Goal: Information Seeking & Learning: Learn about a topic

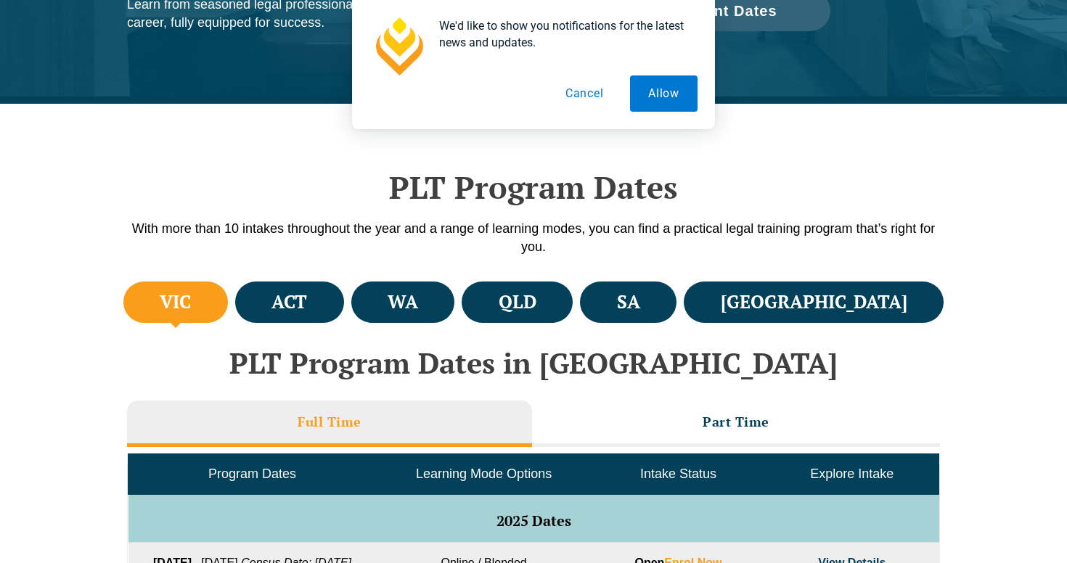
scroll to position [329, 0]
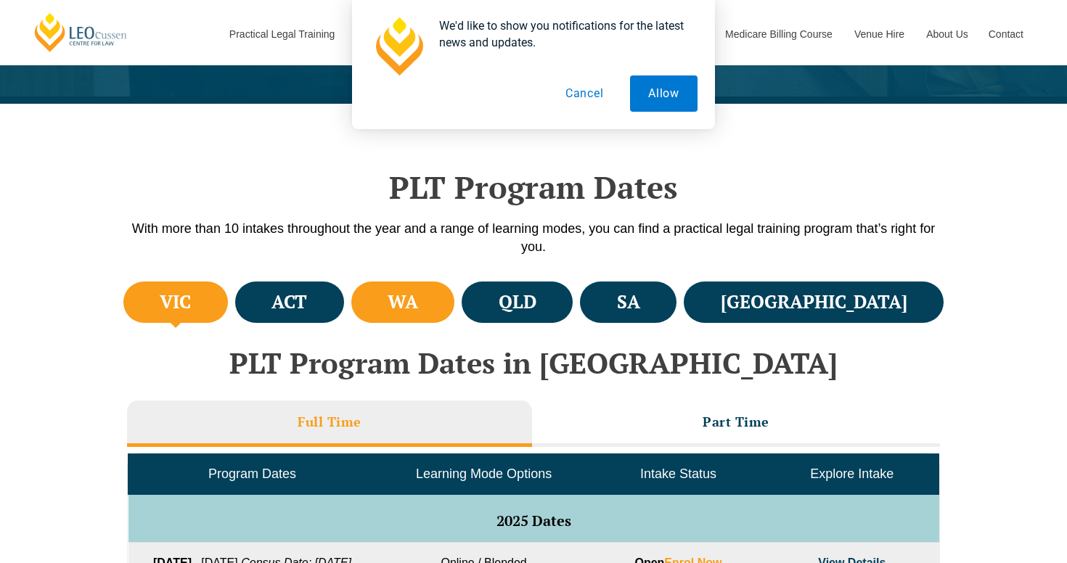
click at [435, 308] on li "WA" at bounding box center [403, 302] width 104 height 41
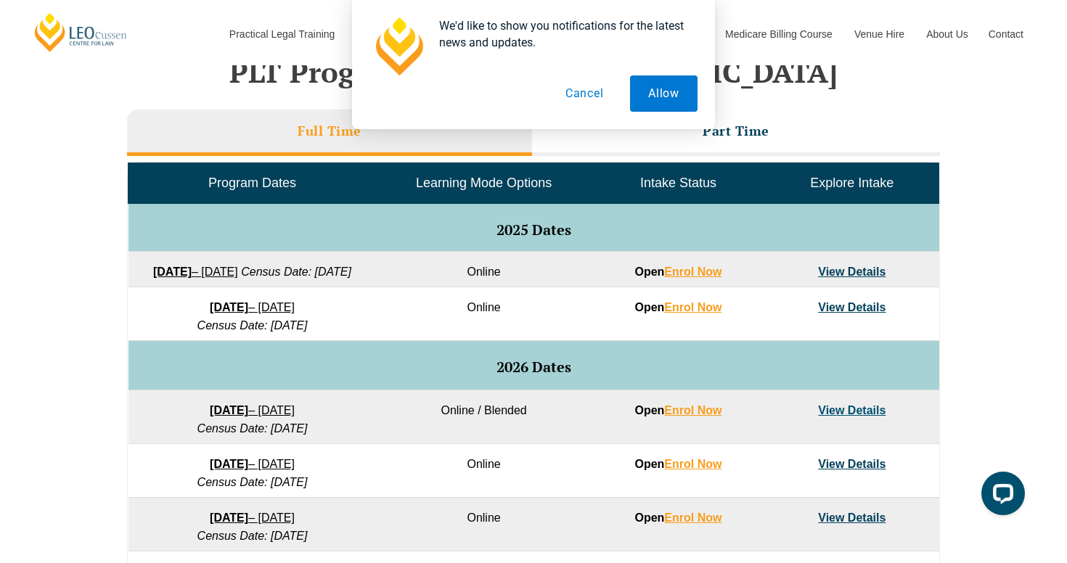
scroll to position [618, 0]
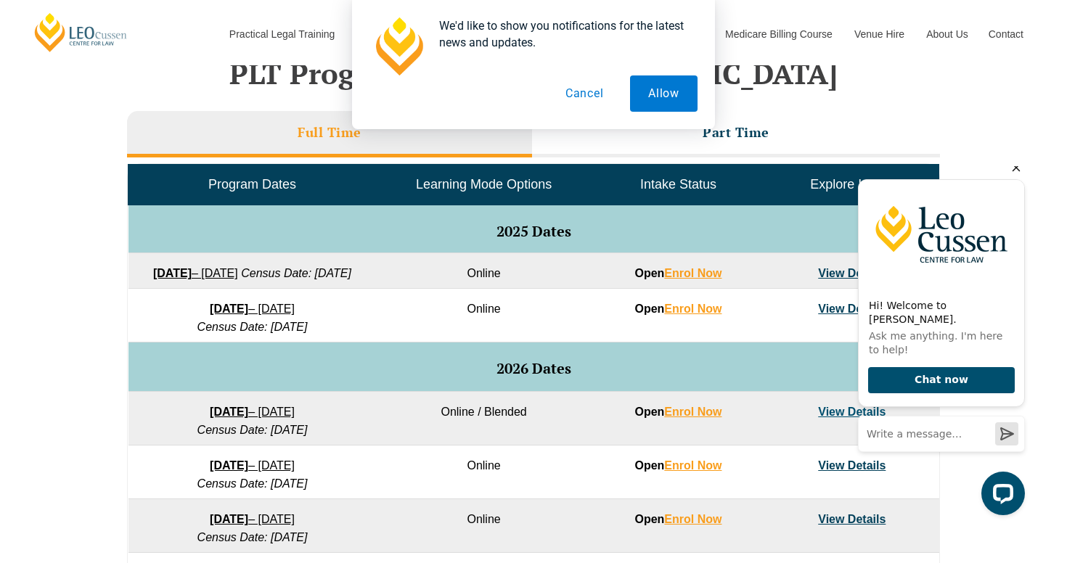
click at [1016, 176] on icon "Hide greeting" at bounding box center [1015, 167] width 17 height 17
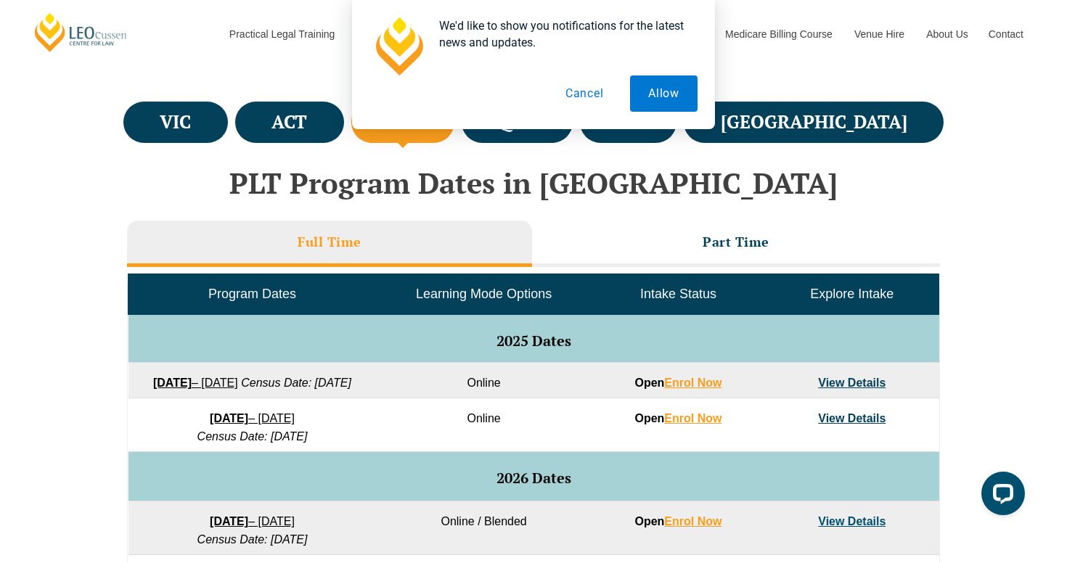
scroll to position [507, 0]
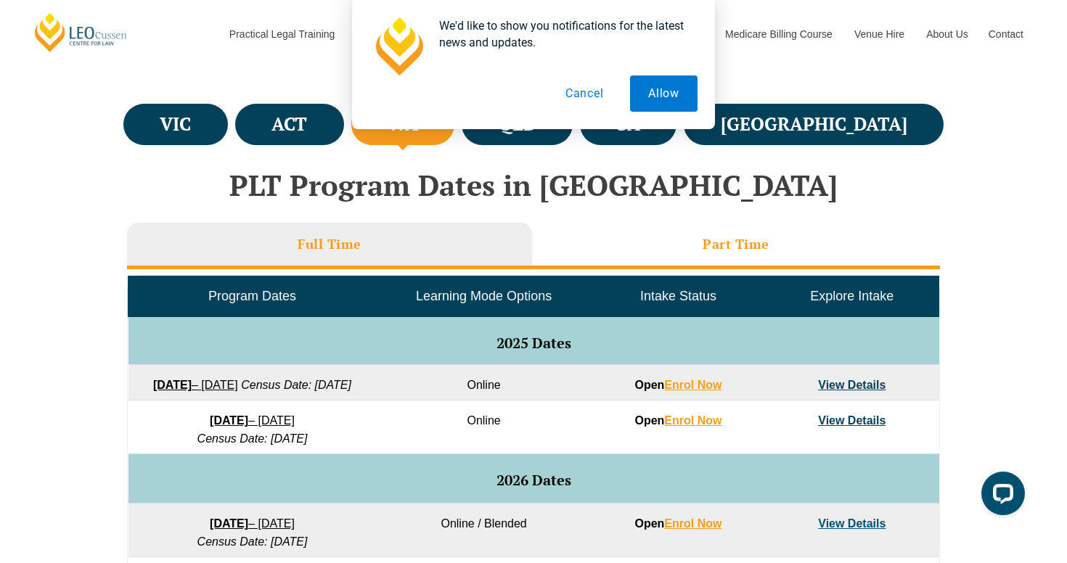
click at [796, 247] on li "Part Time" at bounding box center [736, 246] width 408 height 46
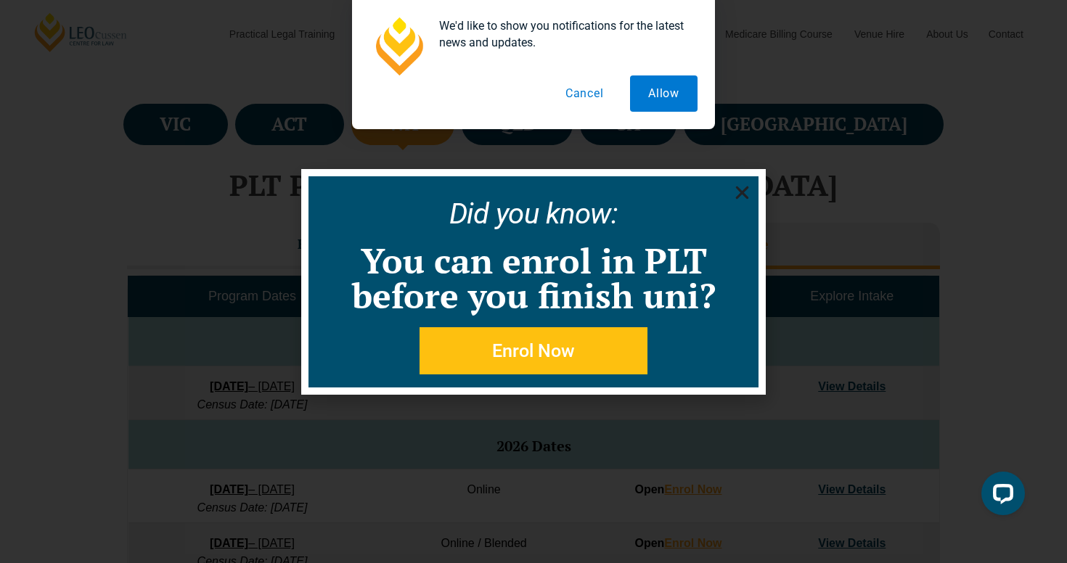
click at [739, 191] on icon "Close" at bounding box center [742, 193] width 18 height 18
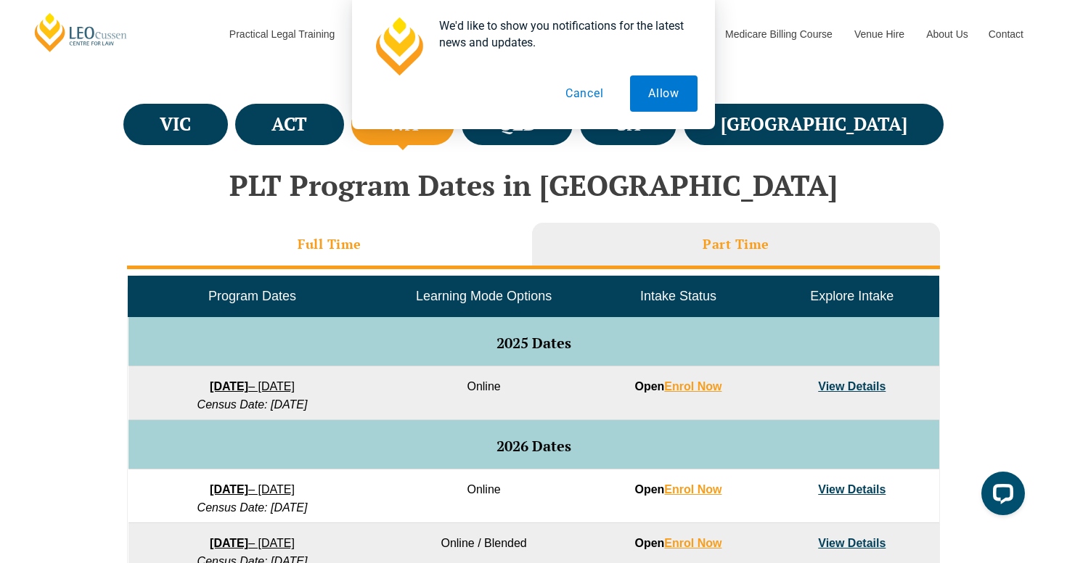
click at [474, 234] on li "Full Time" at bounding box center [329, 246] width 405 height 46
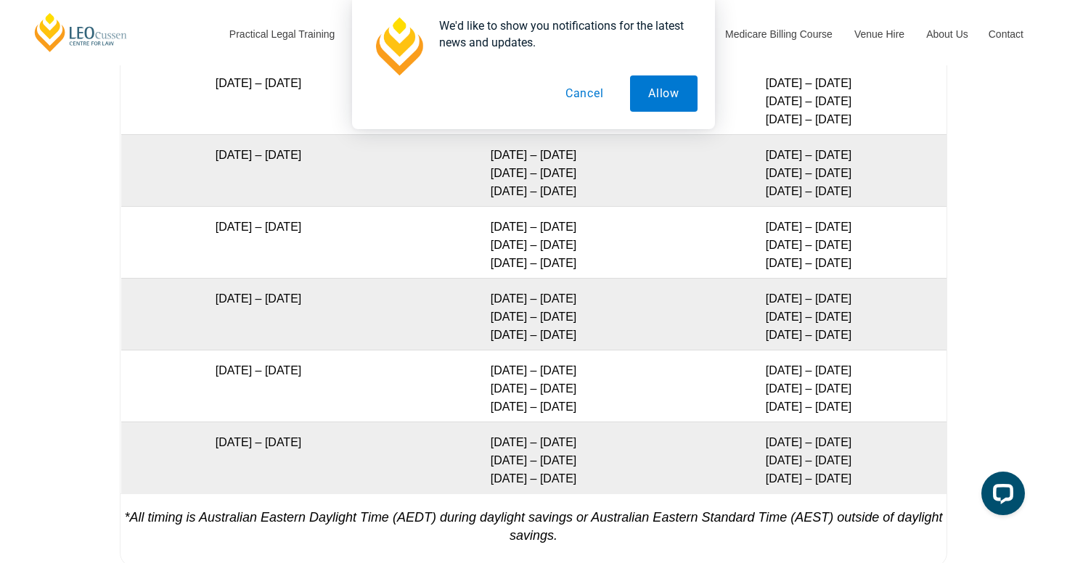
scroll to position [2794, 0]
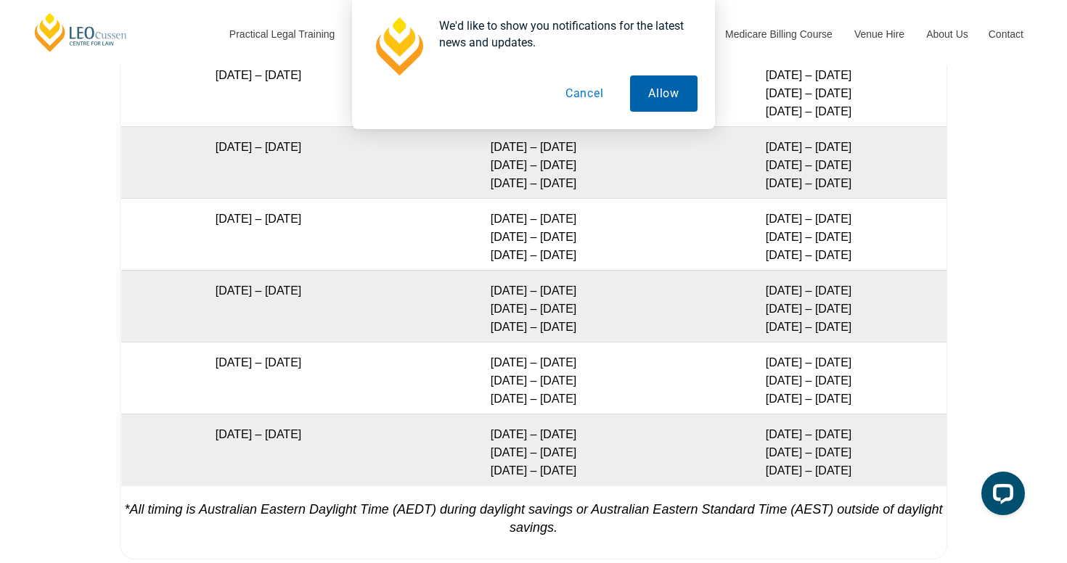
click at [645, 93] on button "Allow" at bounding box center [663, 93] width 67 height 36
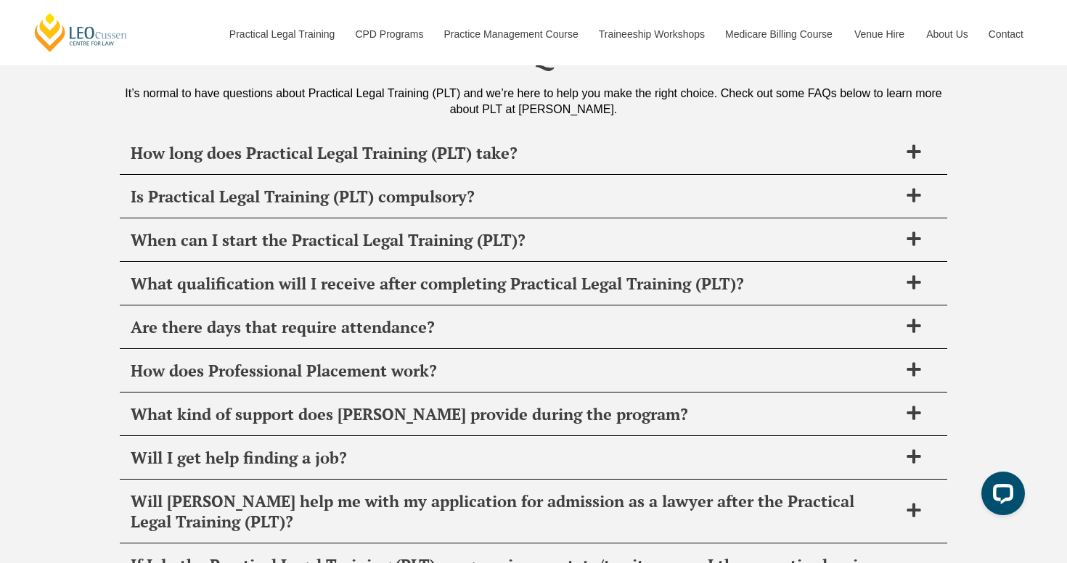
scroll to position [5579, 0]
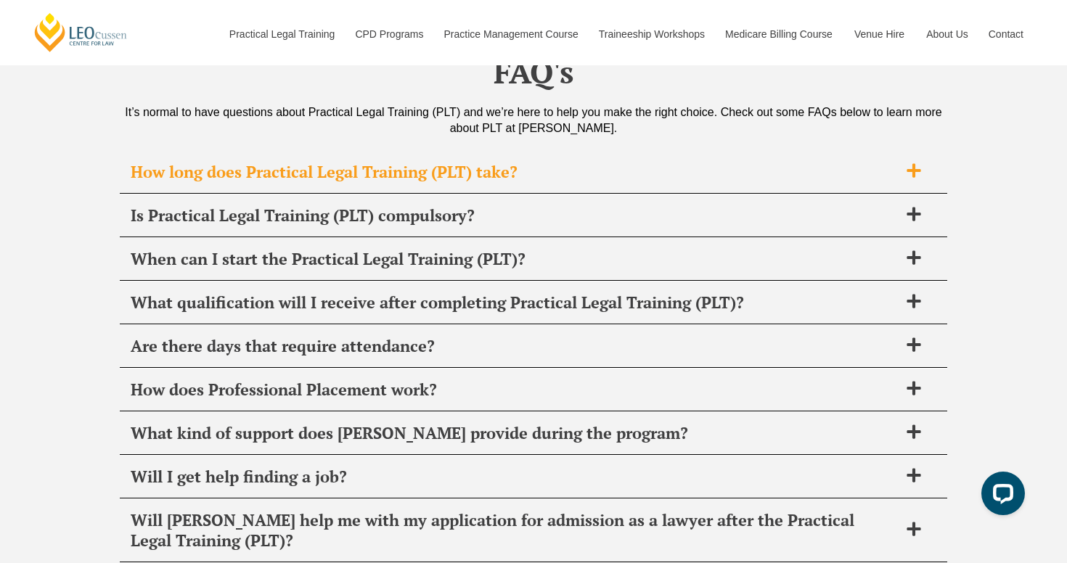
click at [914, 173] on icon at bounding box center [913, 171] width 14 height 14
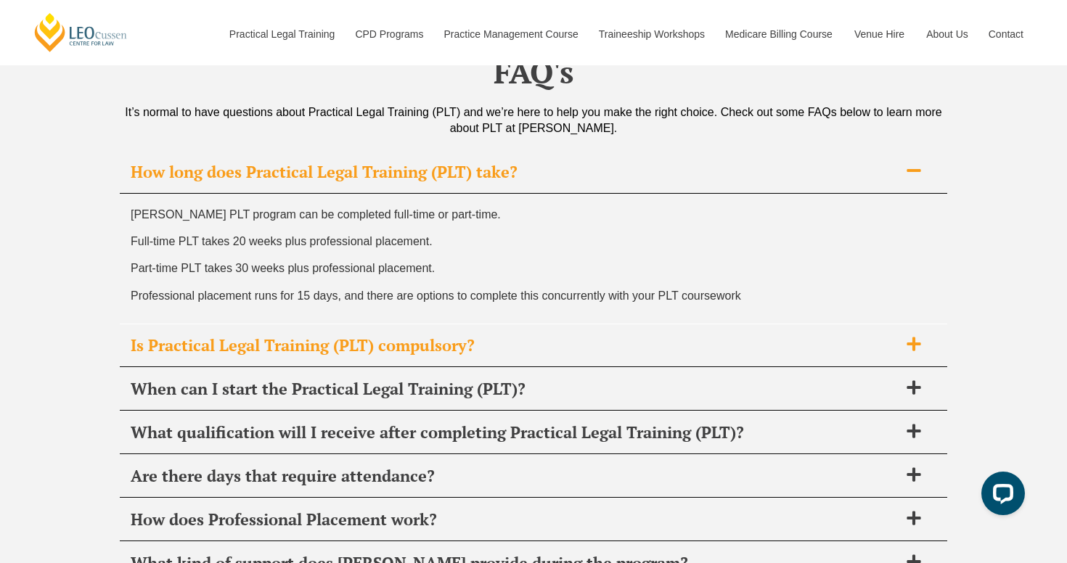
click at [888, 346] on span "Is Practical Legal Training (PLT) compulsory?" at bounding box center [515, 345] width 768 height 20
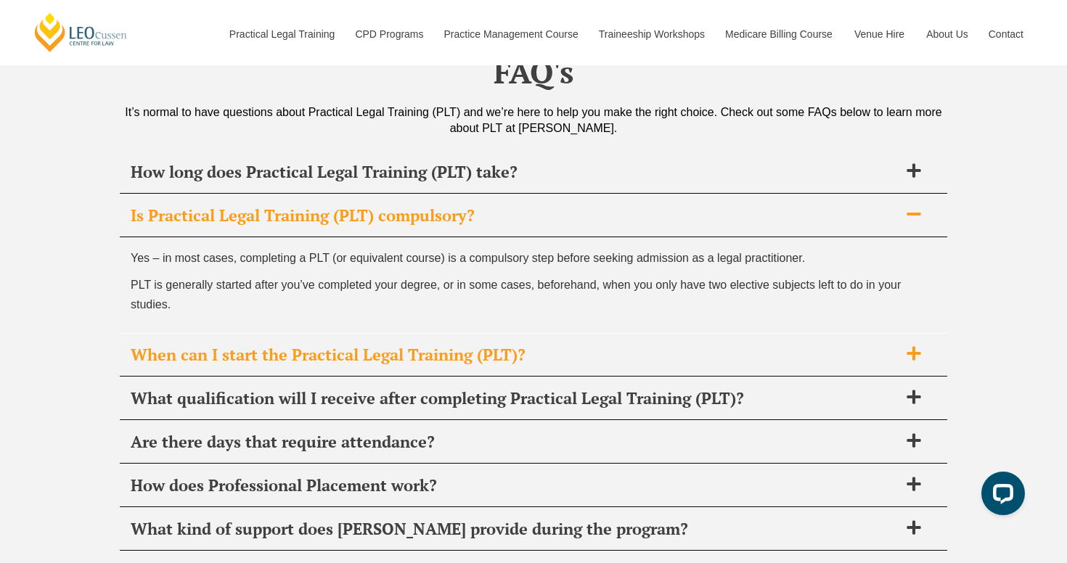
click at [888, 345] on div "When can I start the Practical Legal Training (PLT)?" at bounding box center [533, 355] width 827 height 43
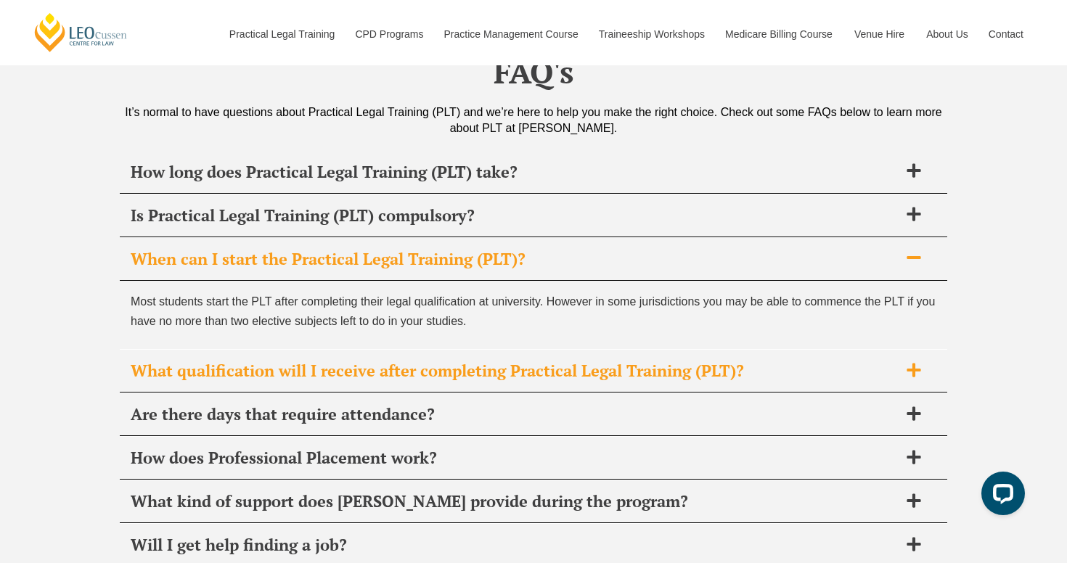
click at [888, 369] on span "What qualification will I receive after completing Practical Legal Training (PL…" at bounding box center [515, 371] width 768 height 20
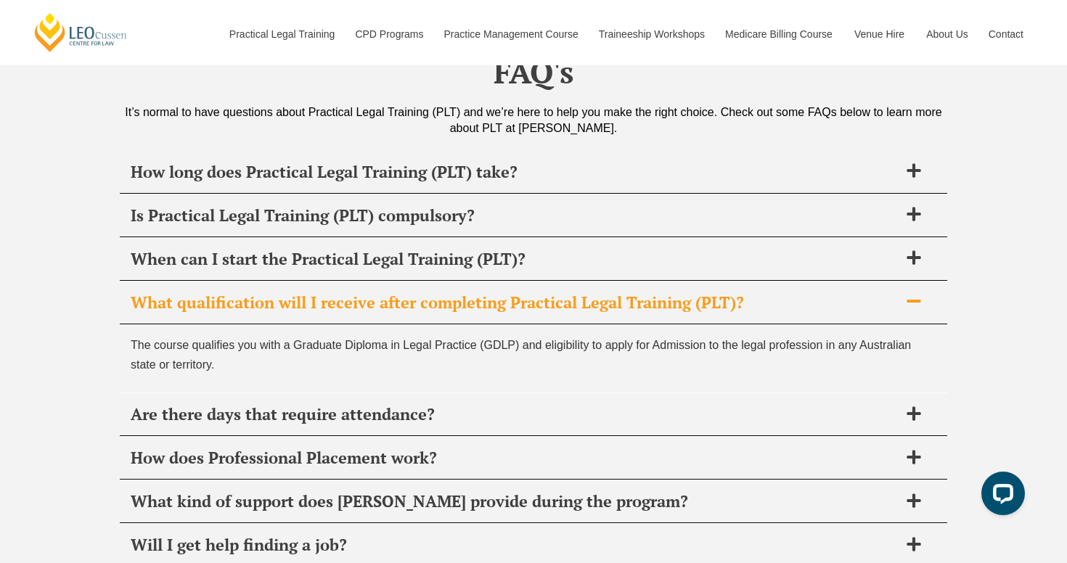
click at [888, 393] on div "The course qualifies you with a Graduate Diploma in Legal Practice (GDLP) and e…" at bounding box center [533, 358] width 827 height 68
click at [888, 406] on div "Are there days that require attendance?" at bounding box center [533, 414] width 827 height 43
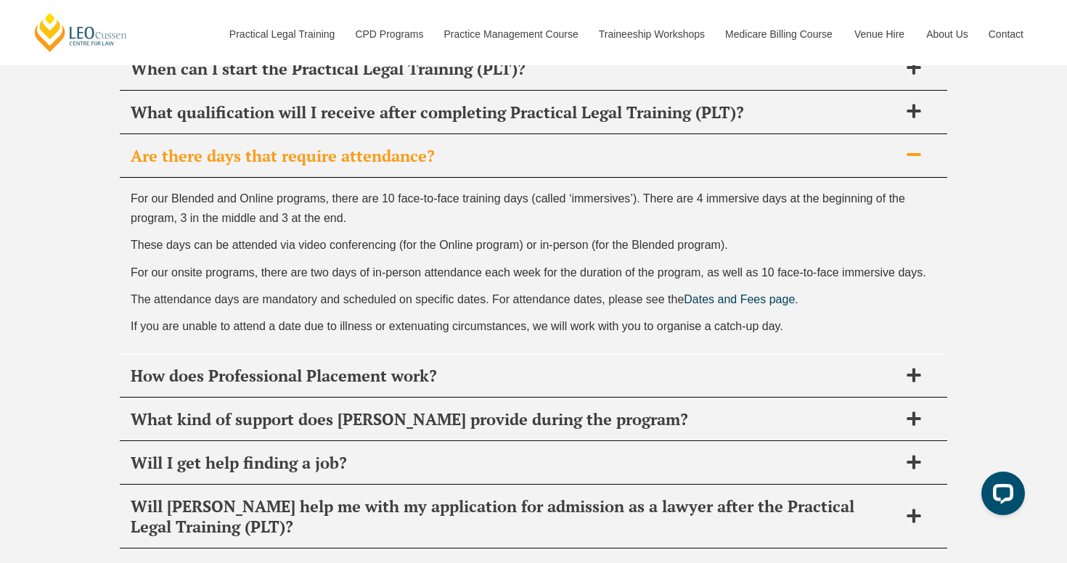
scroll to position [5770, 0]
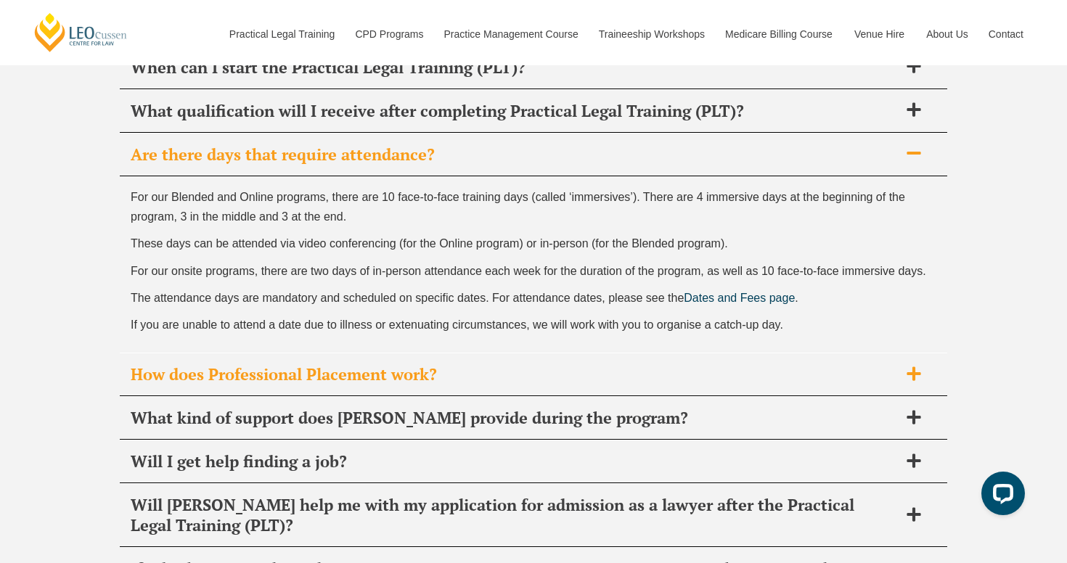
click at [888, 385] on span "How does Professional Placement work?" at bounding box center [515, 374] width 768 height 20
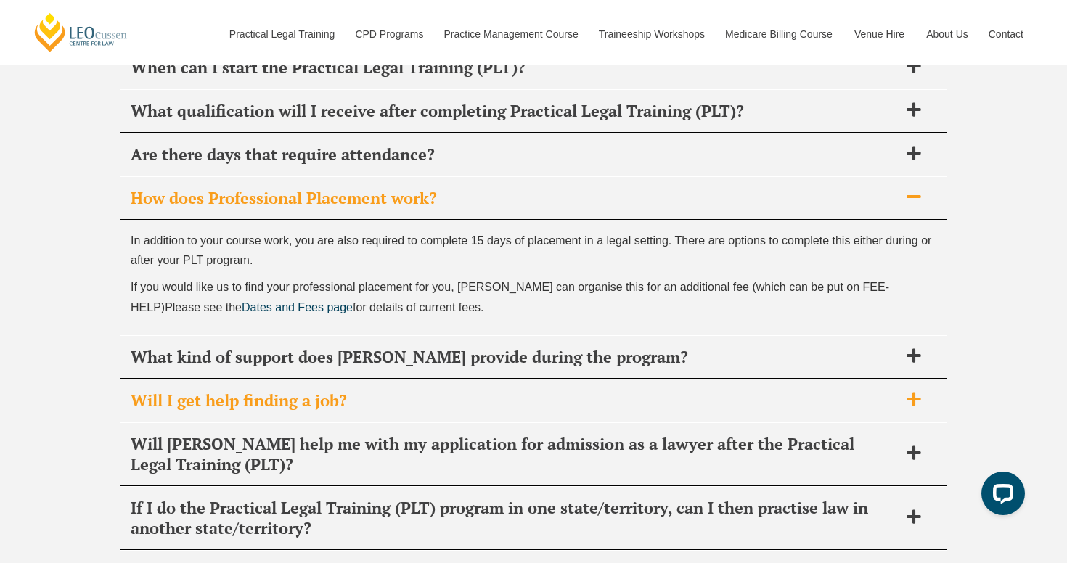
click at [885, 400] on span "Will I get help finding a job?" at bounding box center [515, 400] width 768 height 20
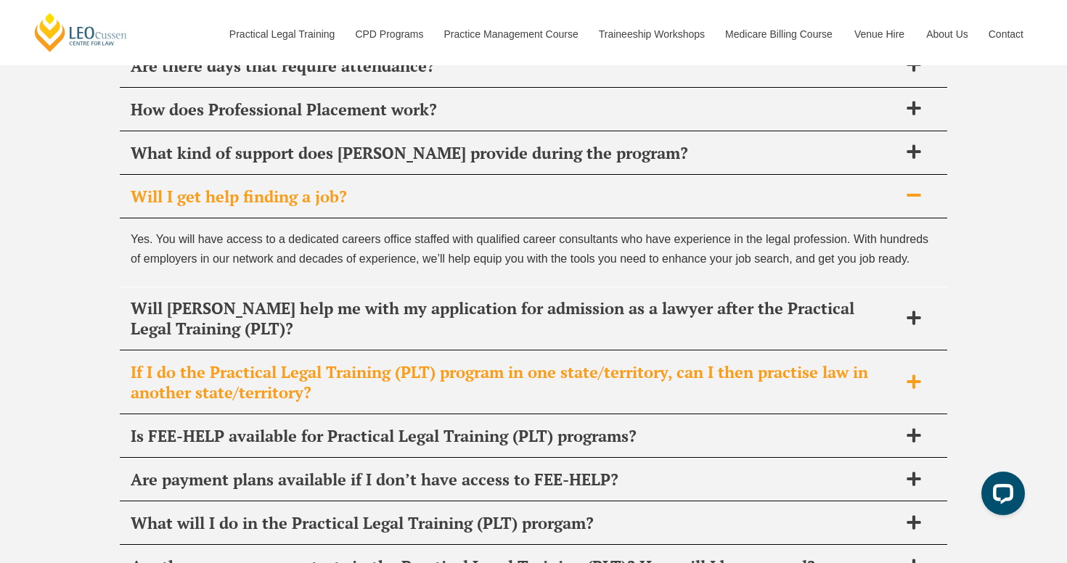
scroll to position [5860, 0]
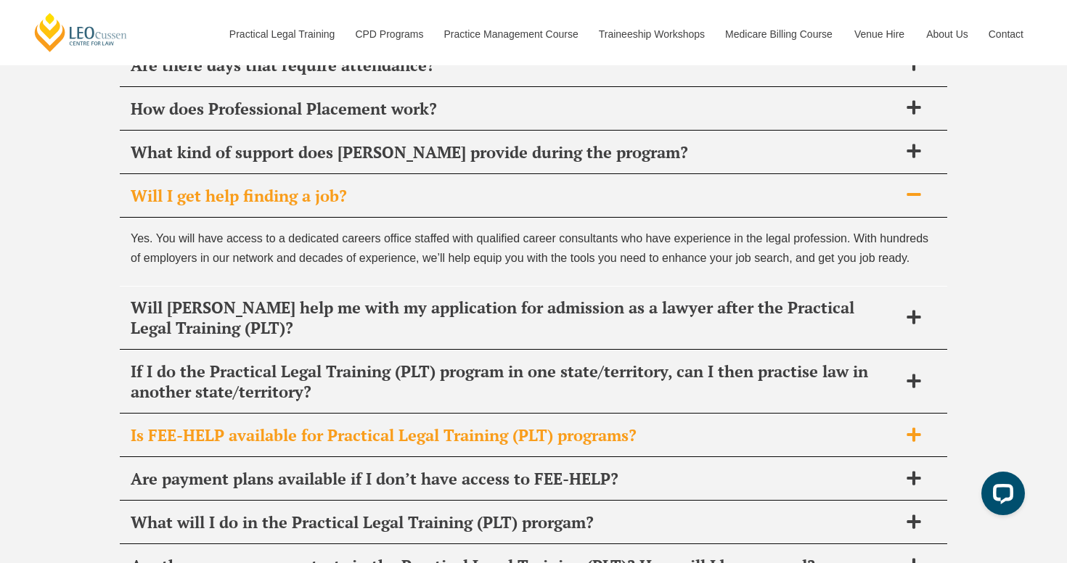
click at [877, 427] on div "Is FEE-HELP available for Practical Legal Training (PLT) programs?" at bounding box center [533, 435] width 827 height 43
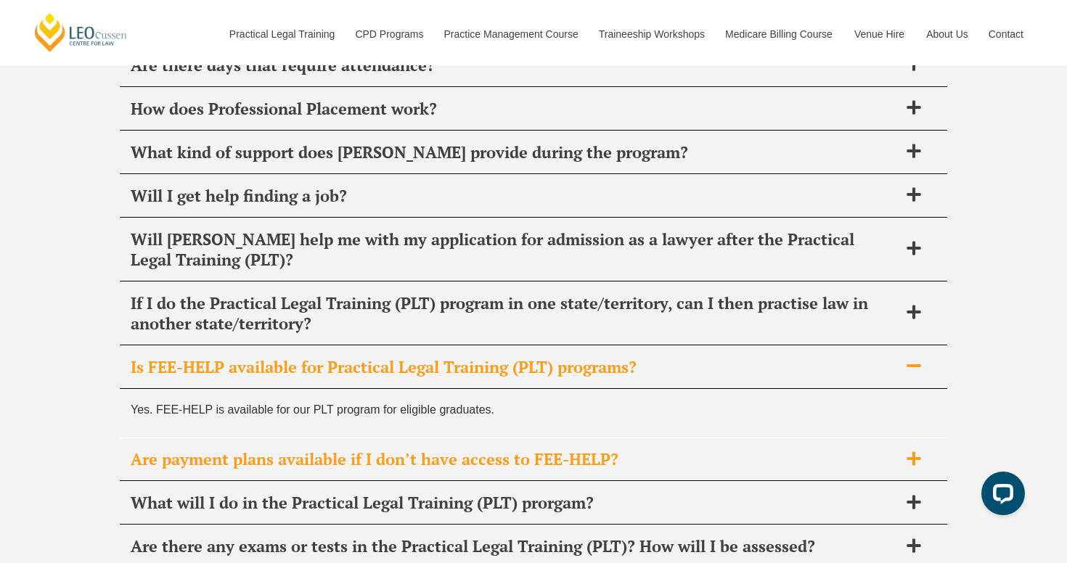
click at [877, 461] on span "Are payment plans available if I don’t have access to FEE-HELP?" at bounding box center [515, 459] width 768 height 20
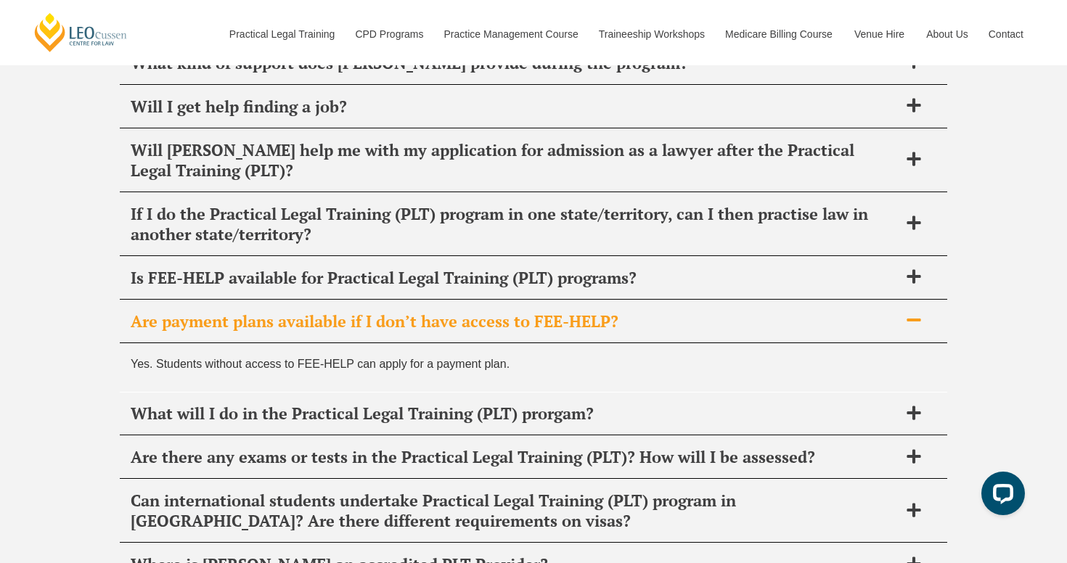
scroll to position [5950, 0]
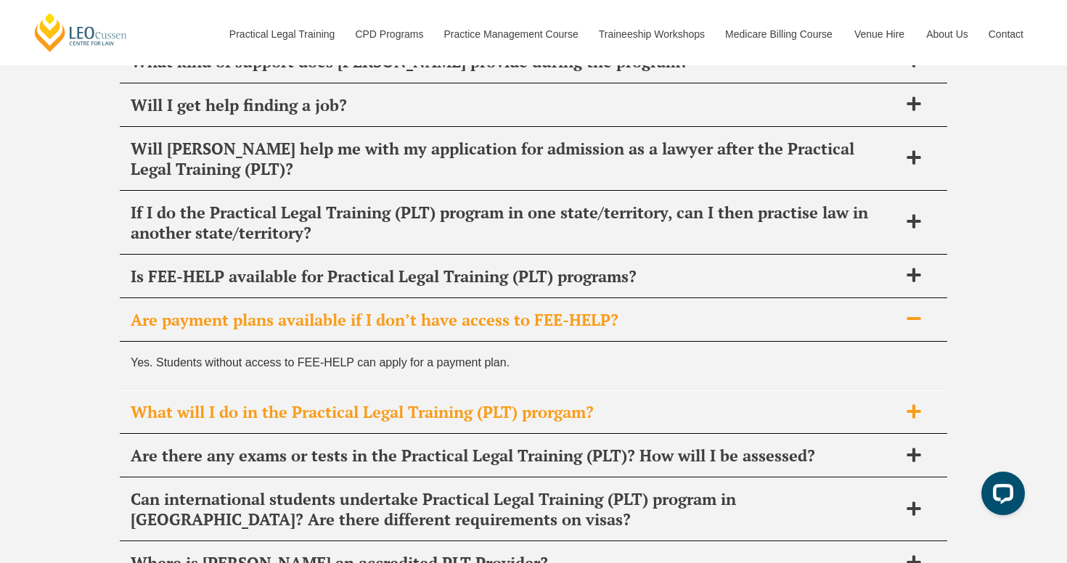
click at [880, 428] on div "What will I do in the Practical Legal Training (PLT) prorgam?" at bounding box center [533, 412] width 827 height 43
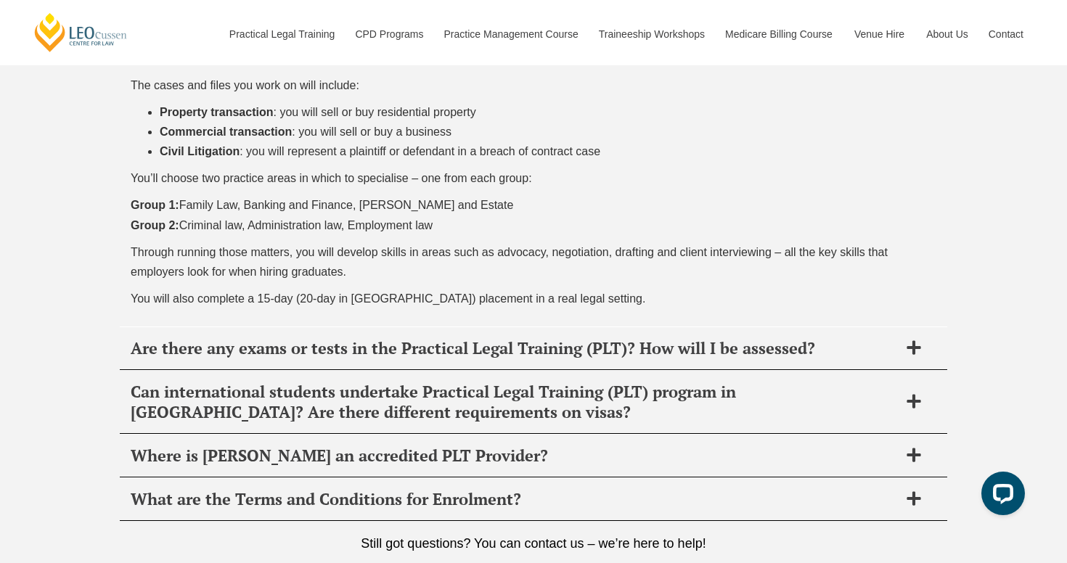
scroll to position [6347, 0]
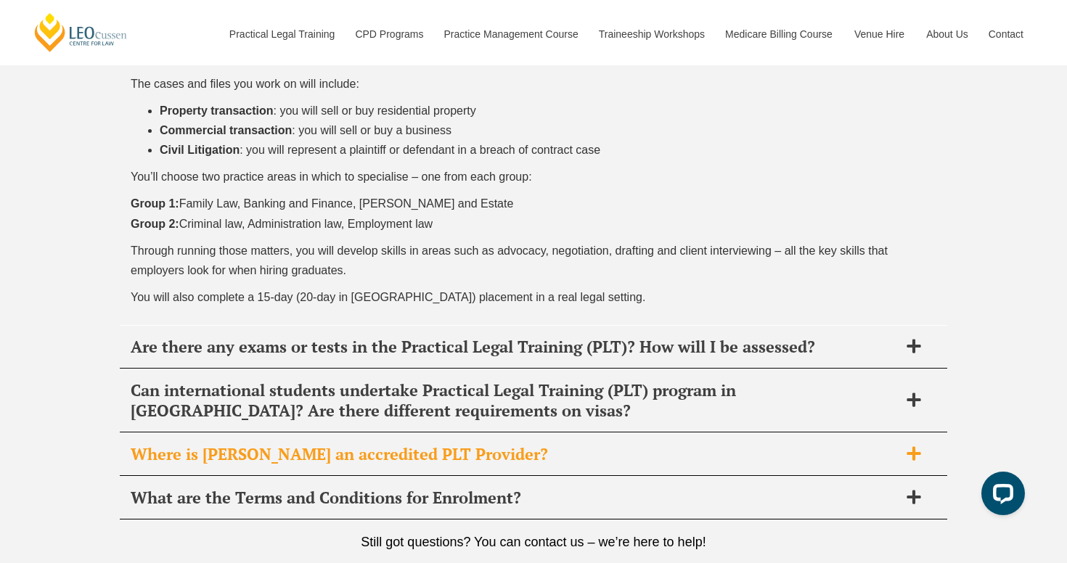
click at [872, 454] on span "Where is [PERSON_NAME] an accredited PLT Provider?" at bounding box center [515, 454] width 768 height 20
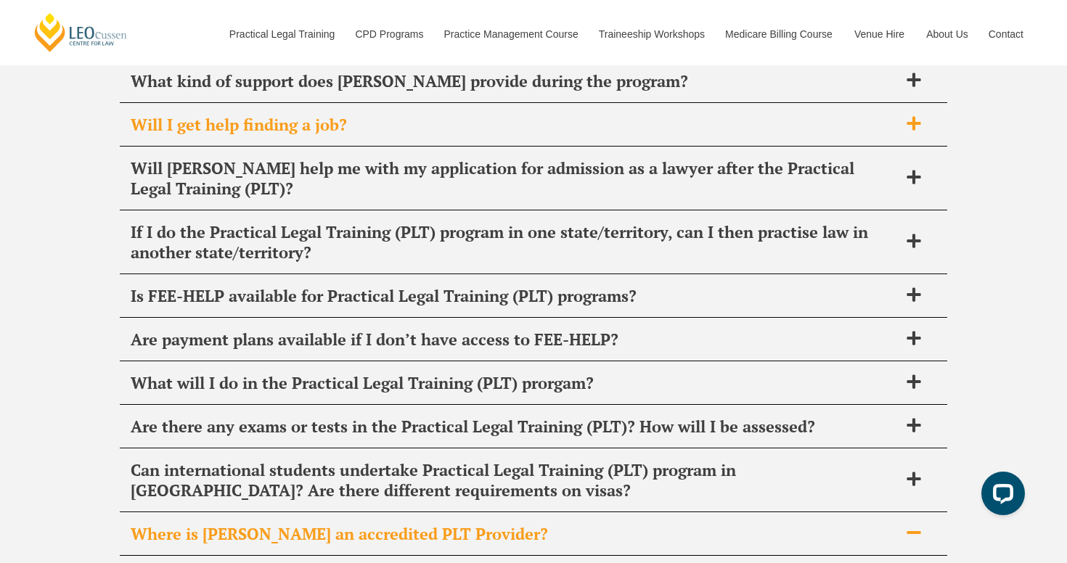
scroll to position [5935, 0]
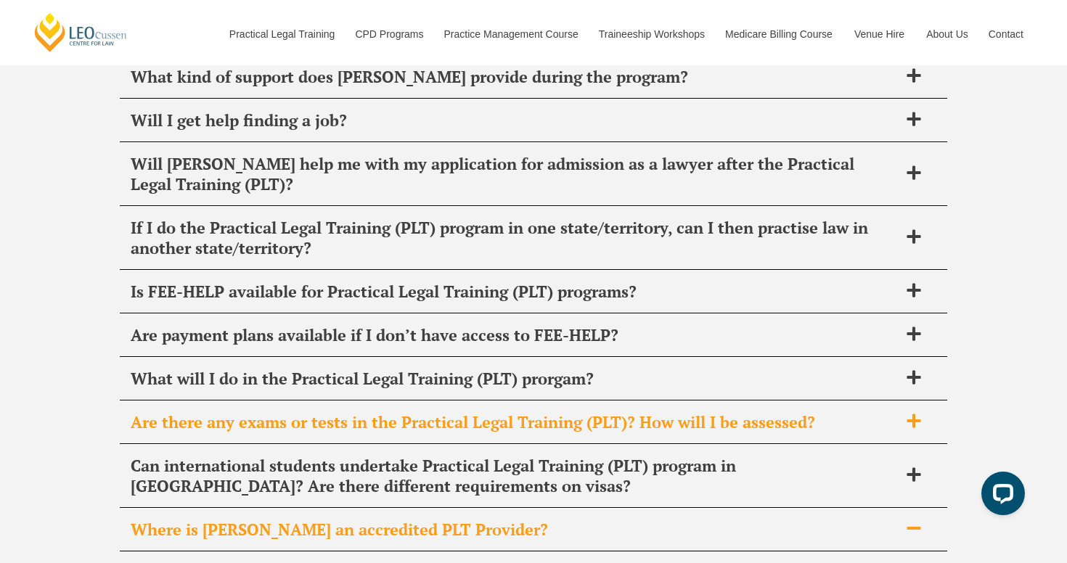
click at [823, 425] on span "Are there any exams or tests in the Practical Legal Training (PLT)? How will I …" at bounding box center [515, 422] width 768 height 20
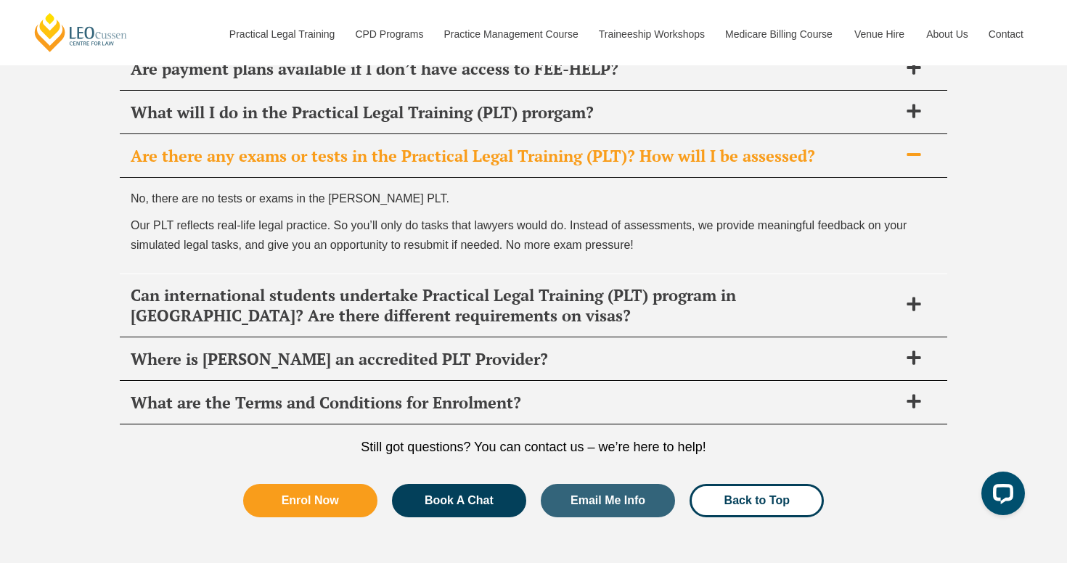
scroll to position [6203, 0]
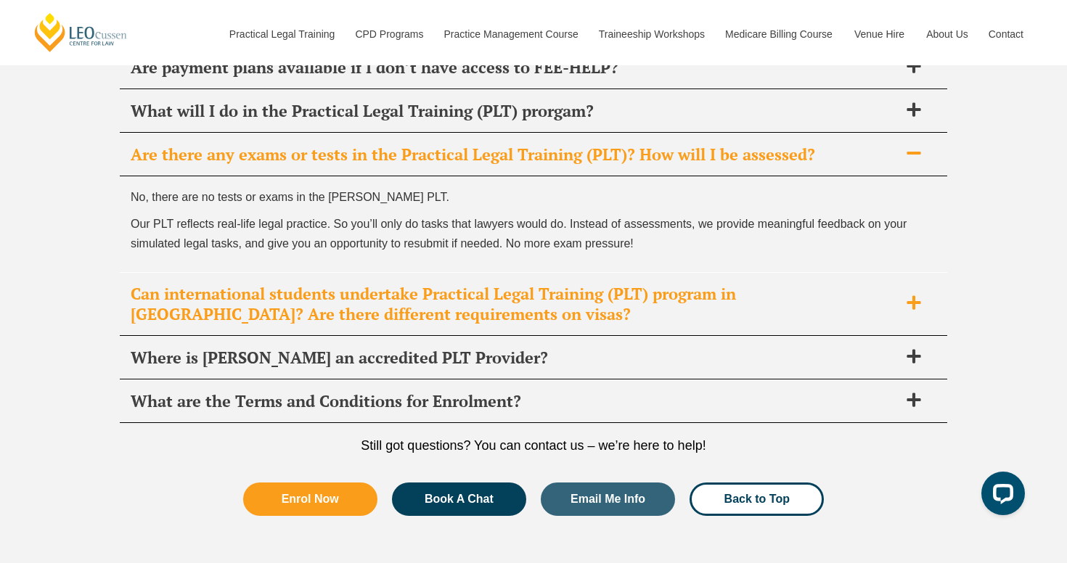
click at [808, 310] on span "Can international students undertake Practical Legal Training (PLT) program in …" at bounding box center [515, 304] width 768 height 41
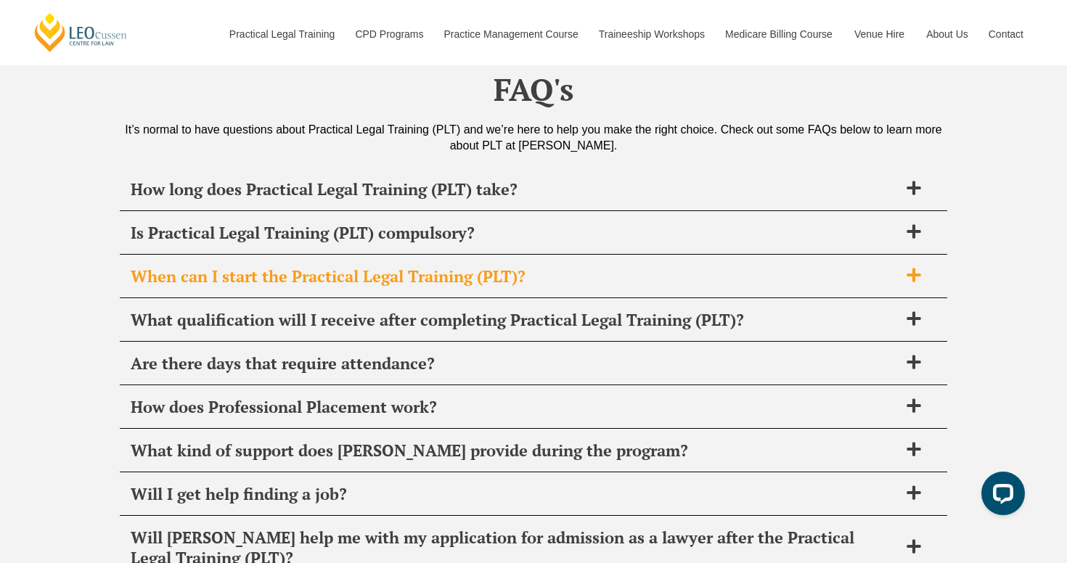
scroll to position [5556, 0]
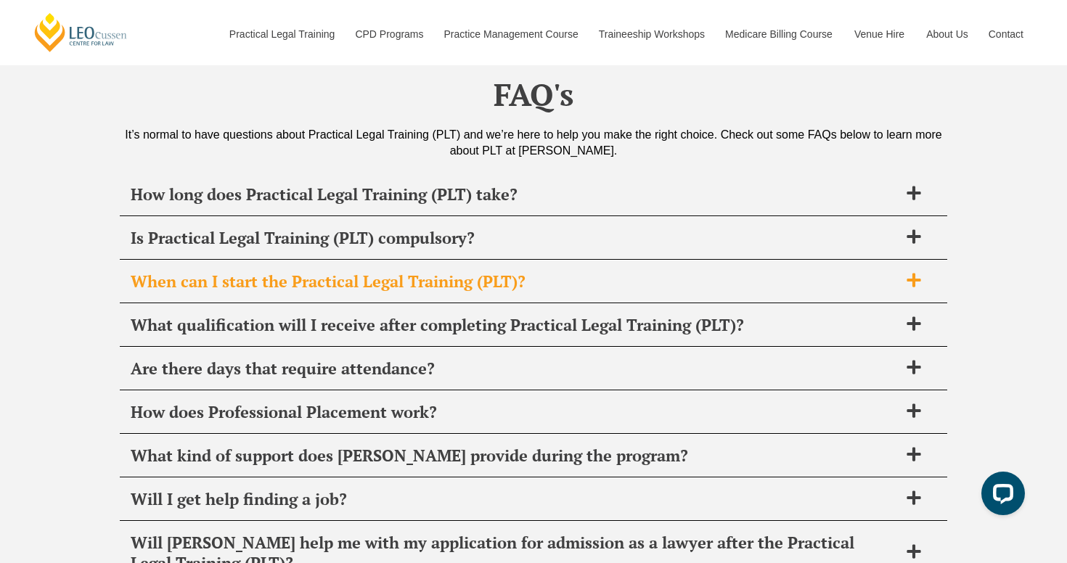
click at [816, 271] on div "When can I start the Practical Legal Training (PLT)?" at bounding box center [533, 282] width 827 height 43
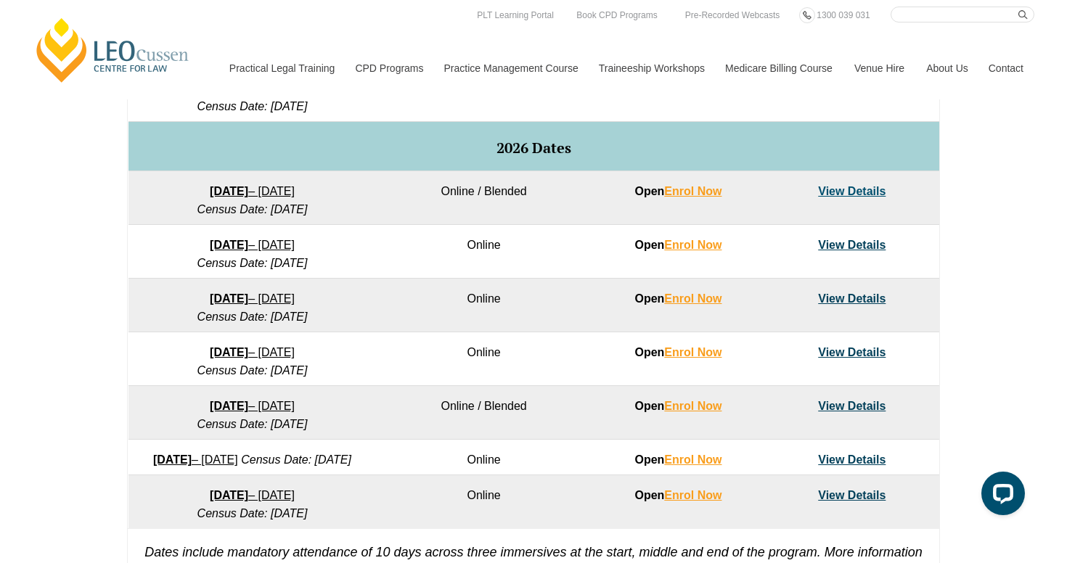
scroll to position [639, 0]
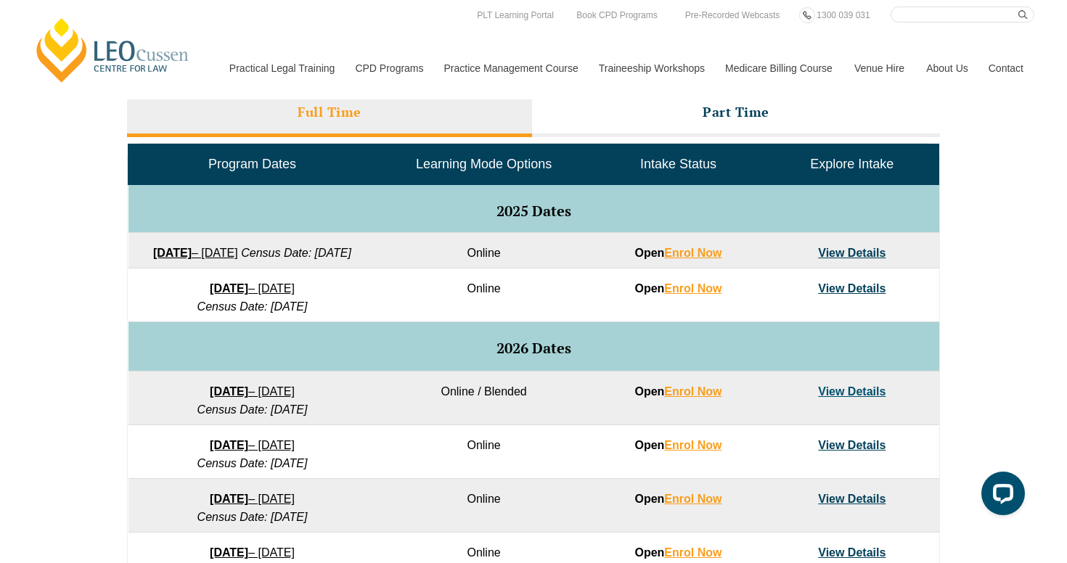
click at [829, 255] on link "View Details" at bounding box center [851, 253] width 67 height 12
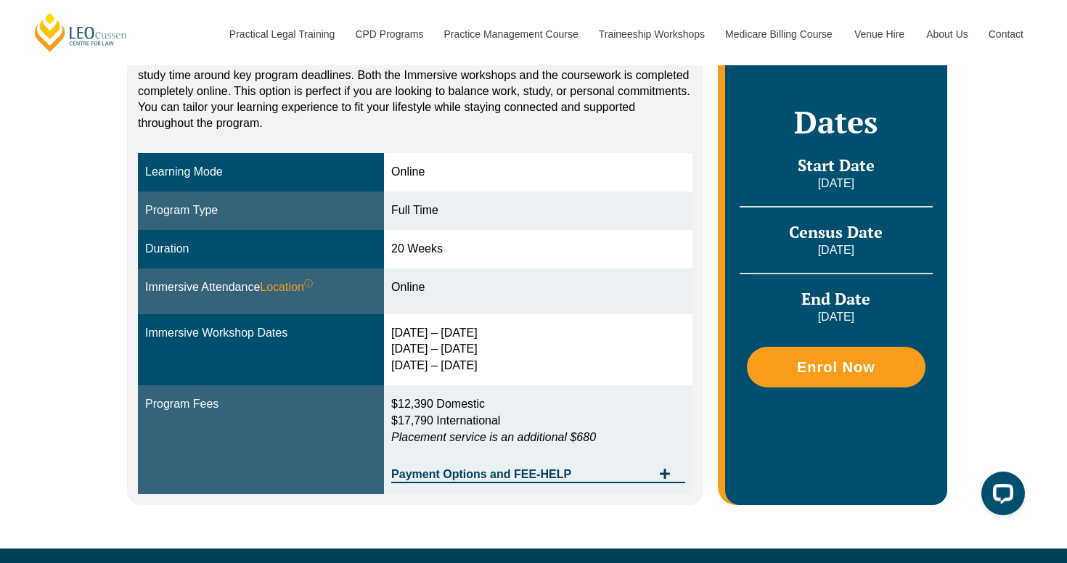
scroll to position [311, 0]
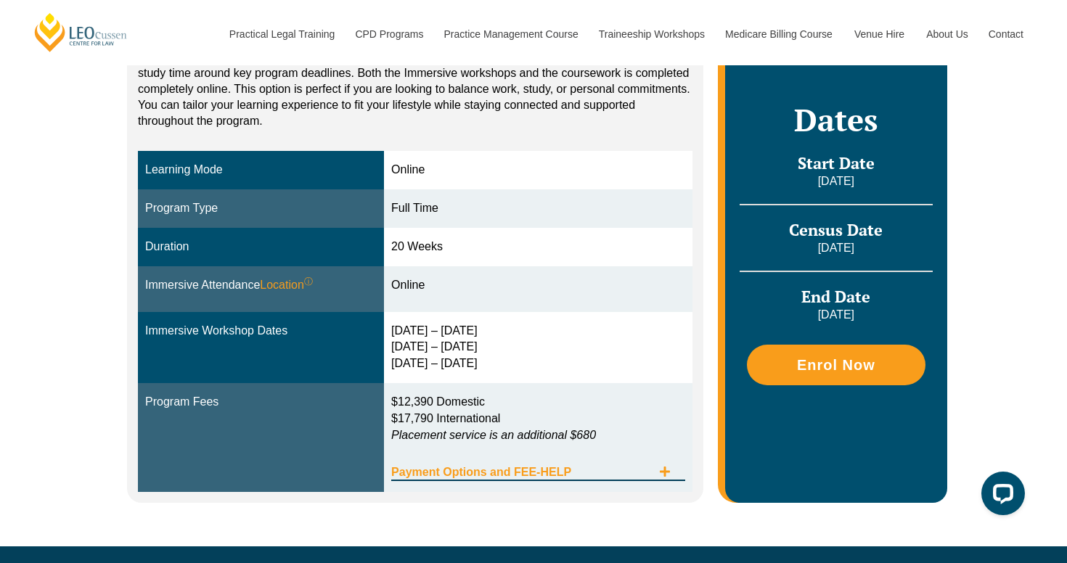
click at [670, 472] on icon "Tabs. Open items with Enter or Space, close with Escape and navigate using the …" at bounding box center [665, 472] width 12 height 12
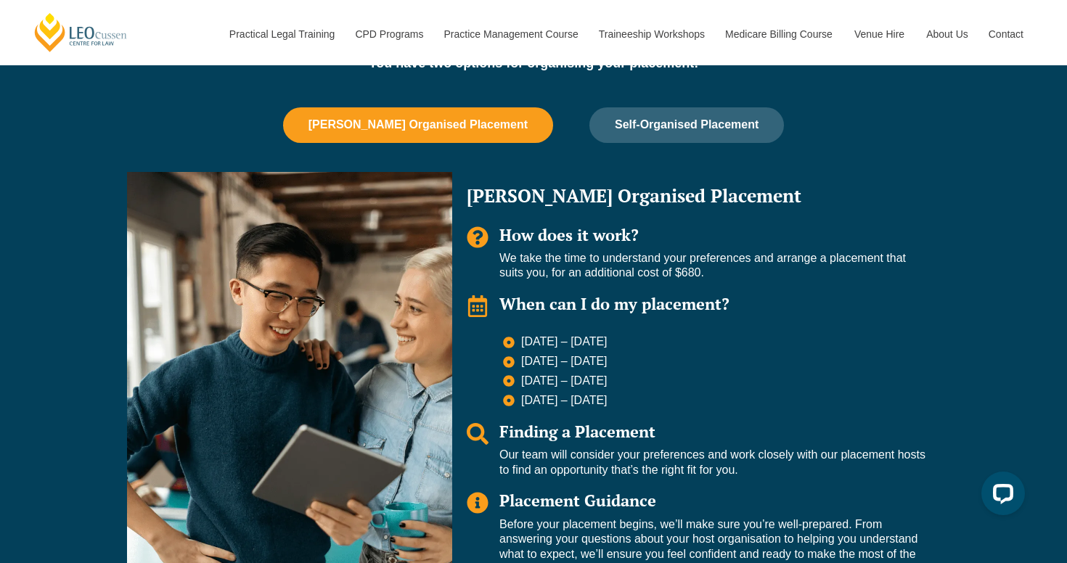
scroll to position [1360, 0]
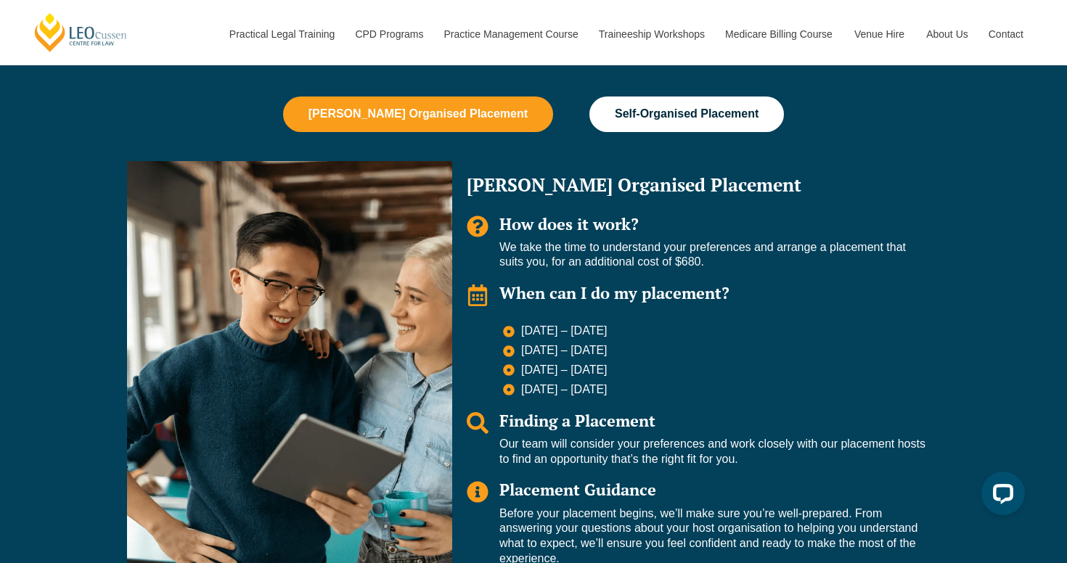
click at [721, 127] on button "Self-Organised Placement" at bounding box center [686, 114] width 195 height 35
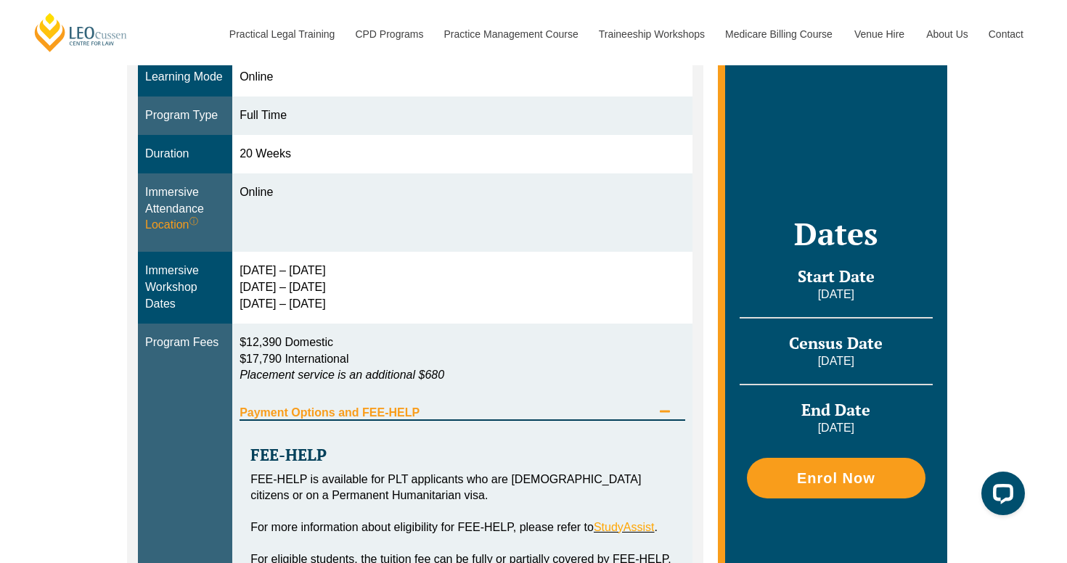
scroll to position [405, 0]
